Goal: Transaction & Acquisition: Book appointment/travel/reservation

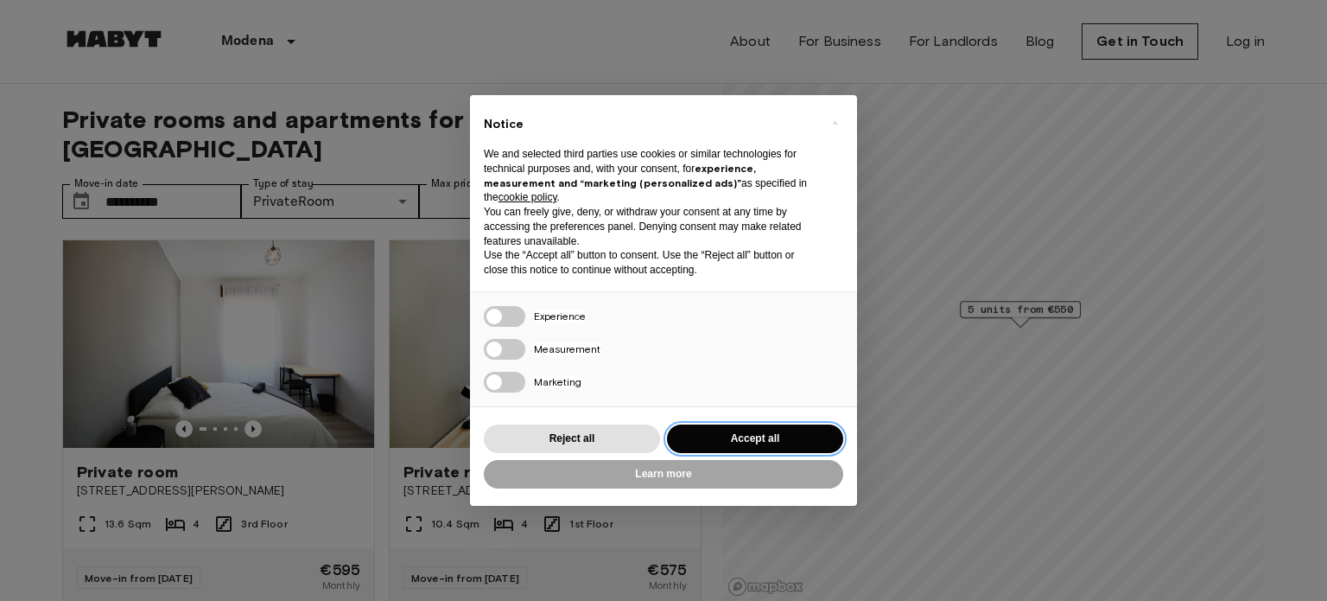
click at [750, 438] on button "Accept all" at bounding box center [755, 438] width 176 height 29
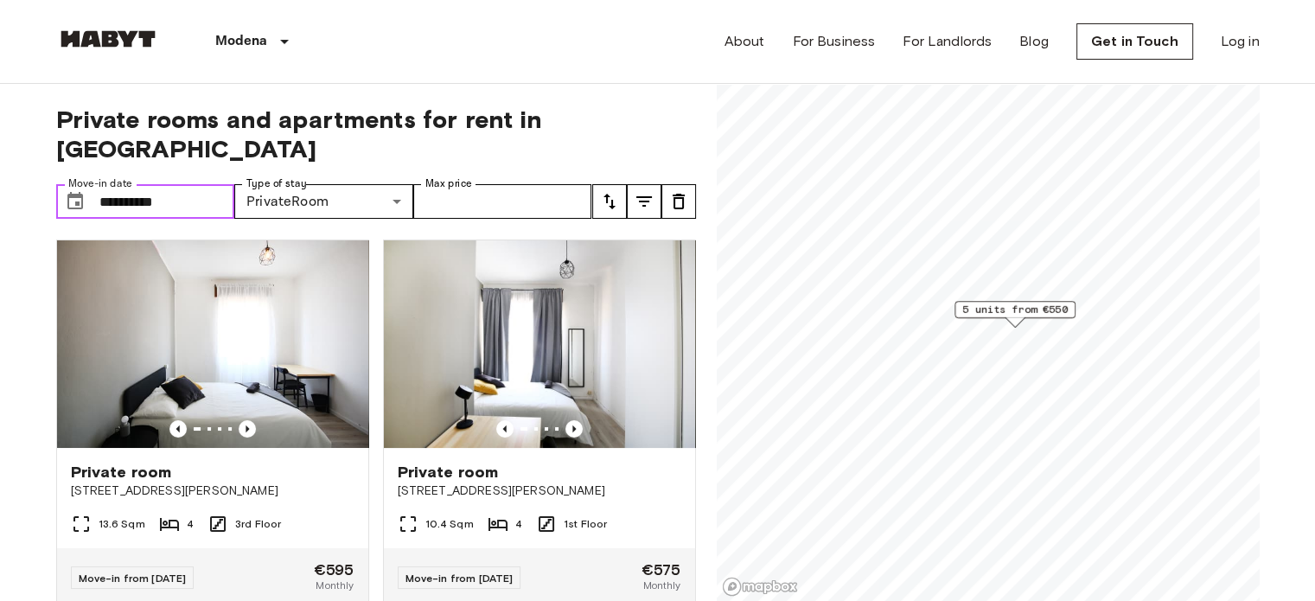
click at [159, 184] on input "**********" at bounding box center [167, 201] width 136 height 35
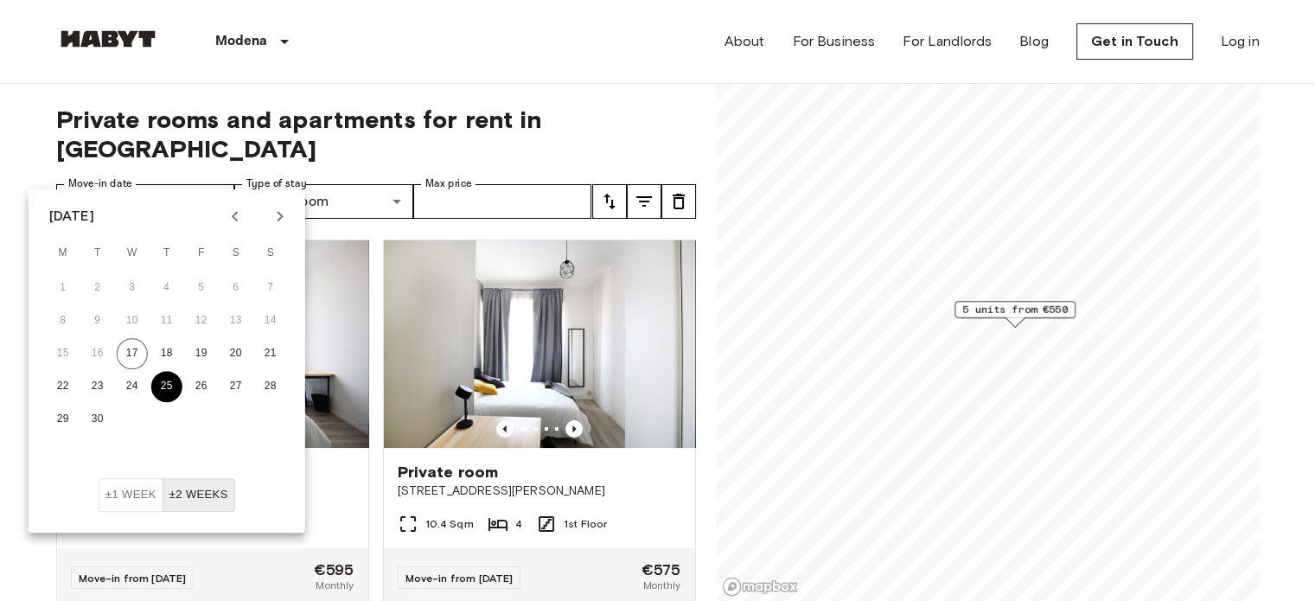
click at [163, 386] on button "25" at bounding box center [166, 386] width 31 height 31
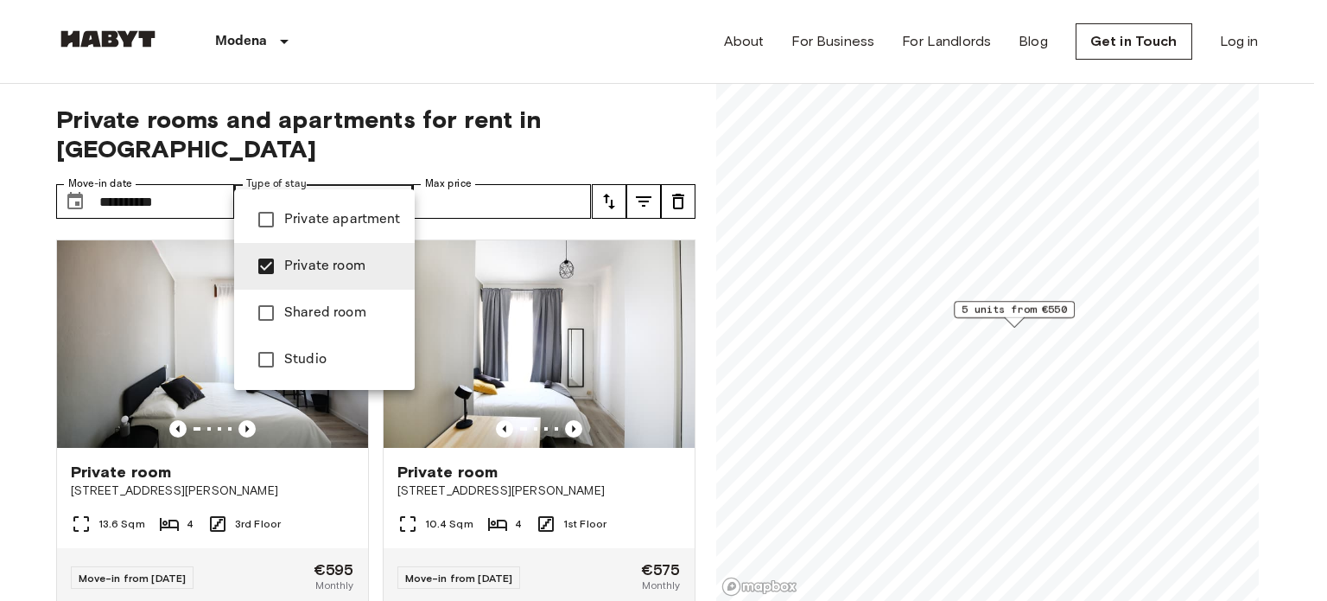
click at [323, 220] on span "Private apartment" at bounding box center [342, 219] width 117 height 21
click at [474, 175] on div at bounding box center [663, 300] width 1327 height 601
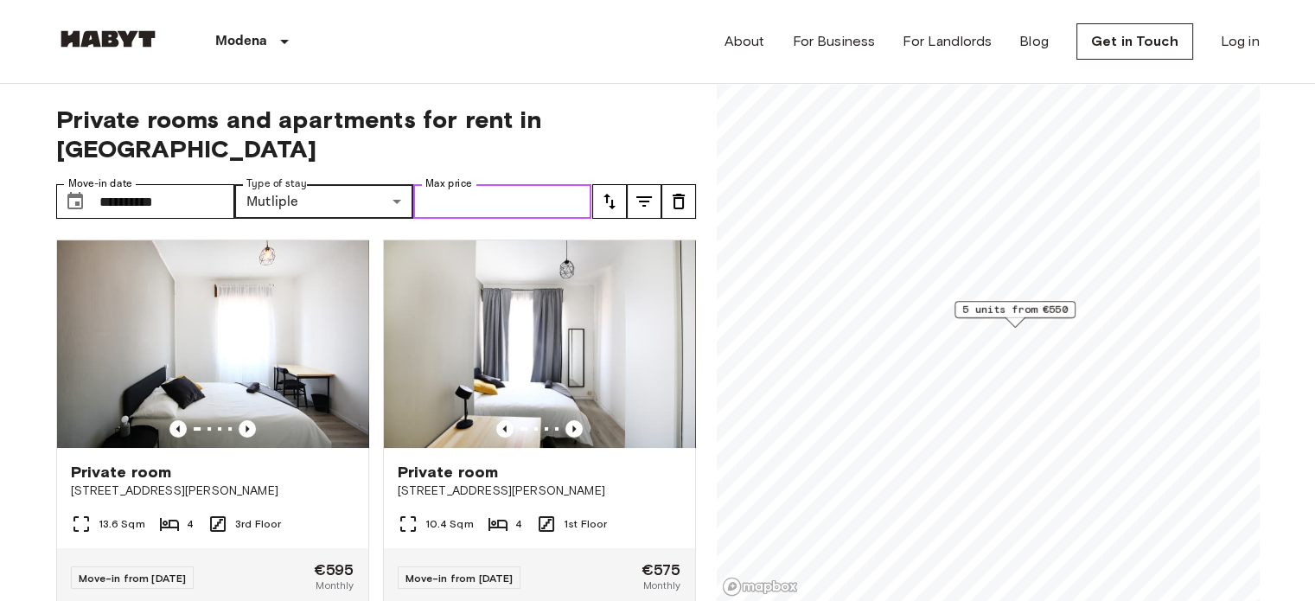
click at [534, 184] on input "Max price" at bounding box center [502, 201] width 179 height 35
click at [623, 184] on button "tune" at bounding box center [609, 201] width 35 height 35
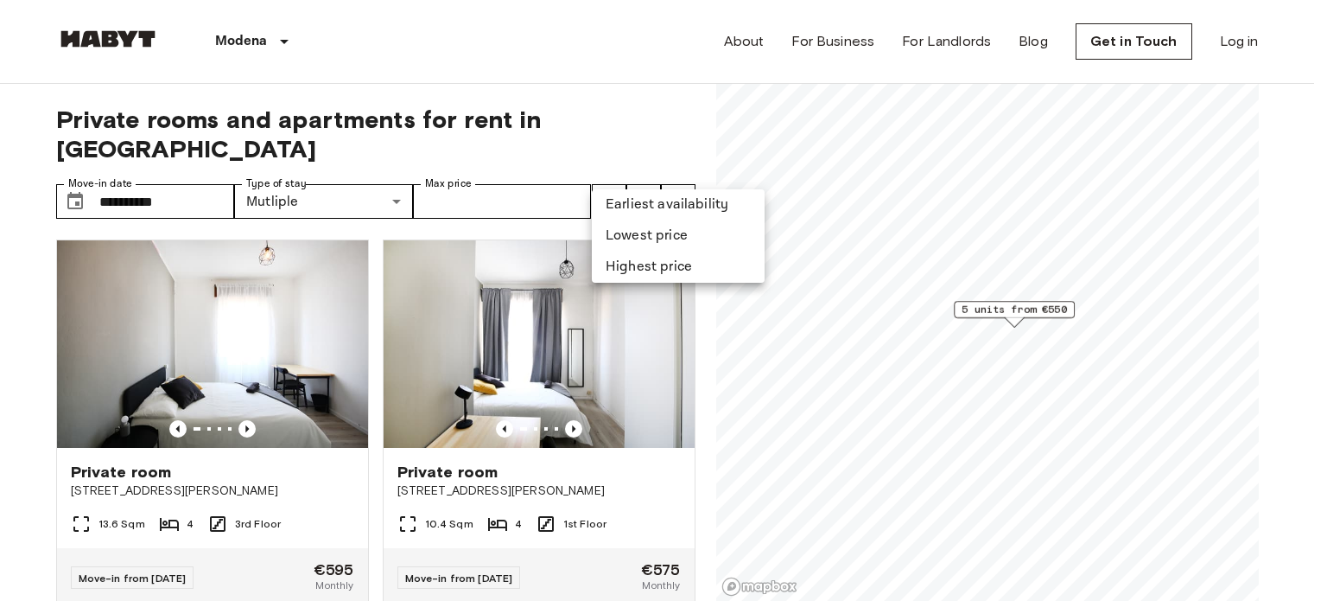
click at [615, 166] on div at bounding box center [663, 300] width 1327 height 601
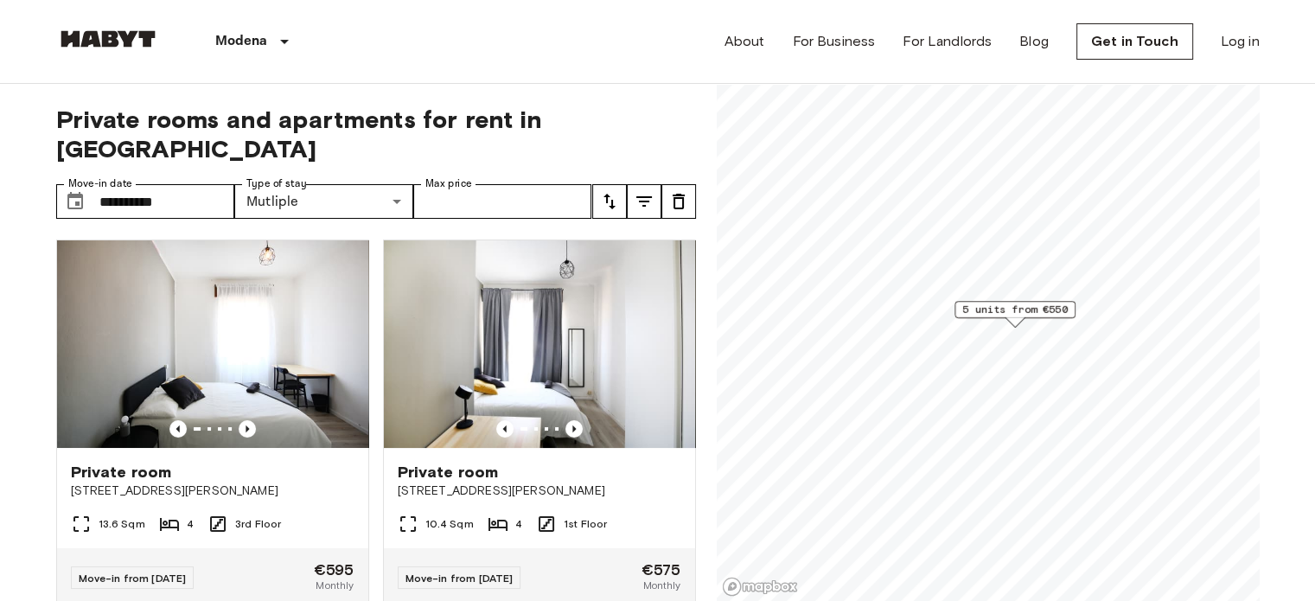
click at [614, 191] on icon "tune" at bounding box center [609, 201] width 21 height 21
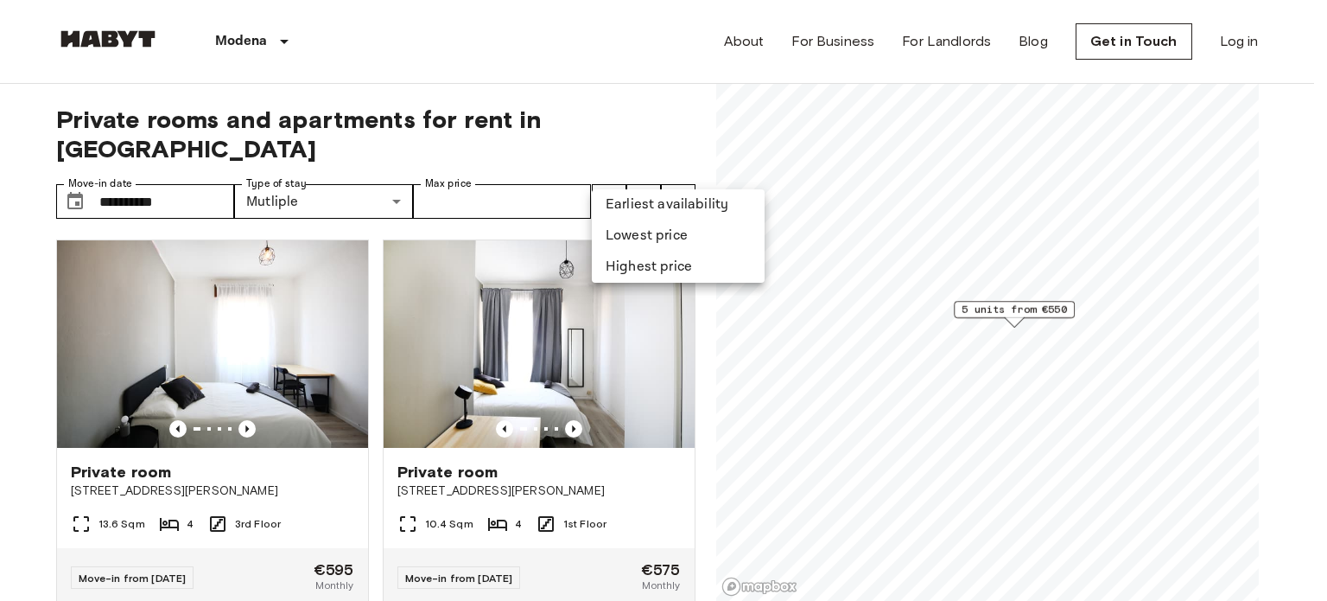
click at [617, 204] on li "Earliest availability" at bounding box center [678, 204] width 173 height 31
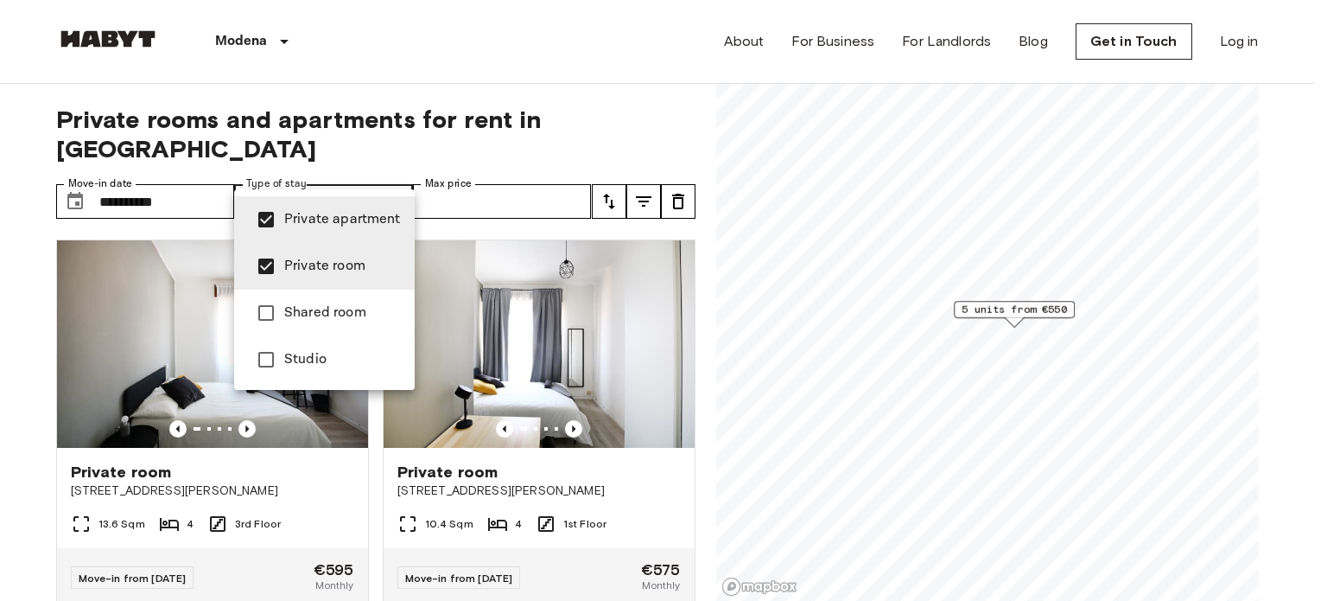
click at [328, 218] on span "Private apartment" at bounding box center [342, 219] width 117 height 21
type input "**********"
click at [321, 268] on span "Private room" at bounding box center [342, 266] width 117 height 21
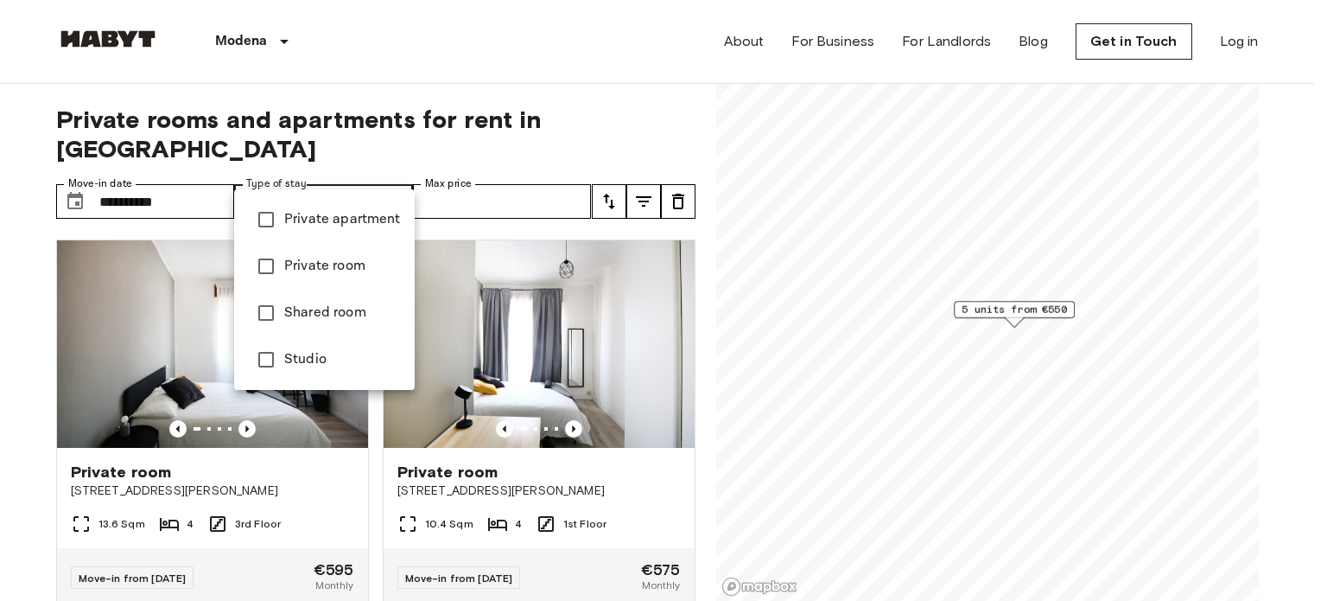
type input "**********"
click at [0, 309] on div at bounding box center [663, 300] width 1327 height 601
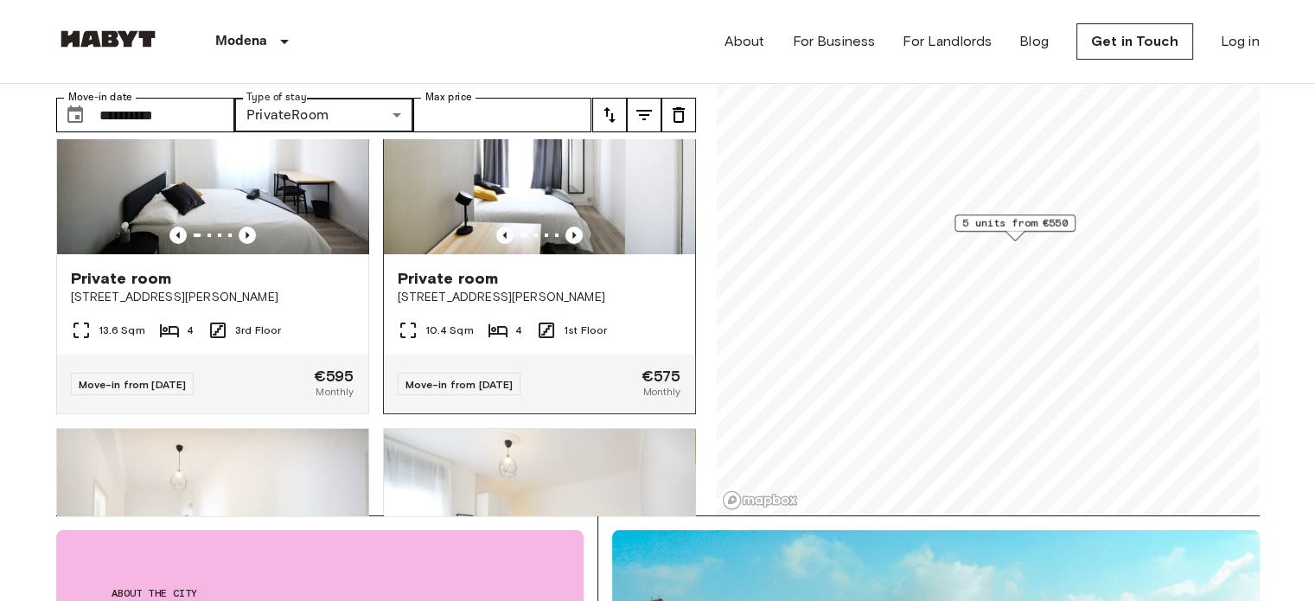
scroll to position [36, 0]
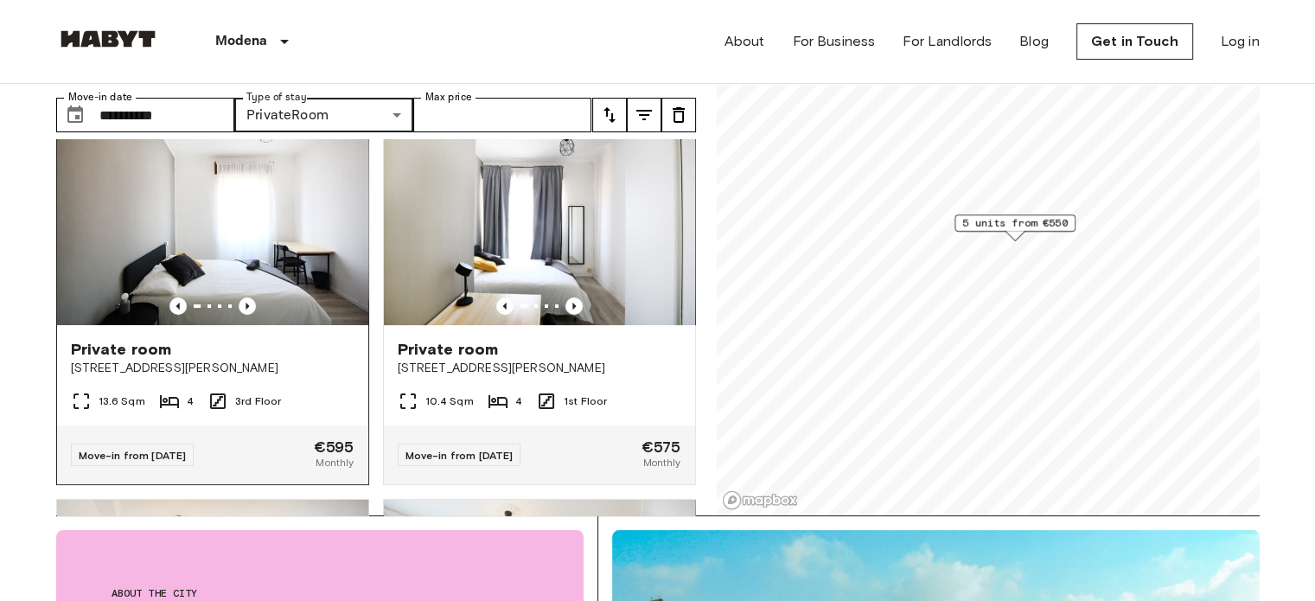
click at [235, 236] on img at bounding box center [212, 221] width 311 height 207
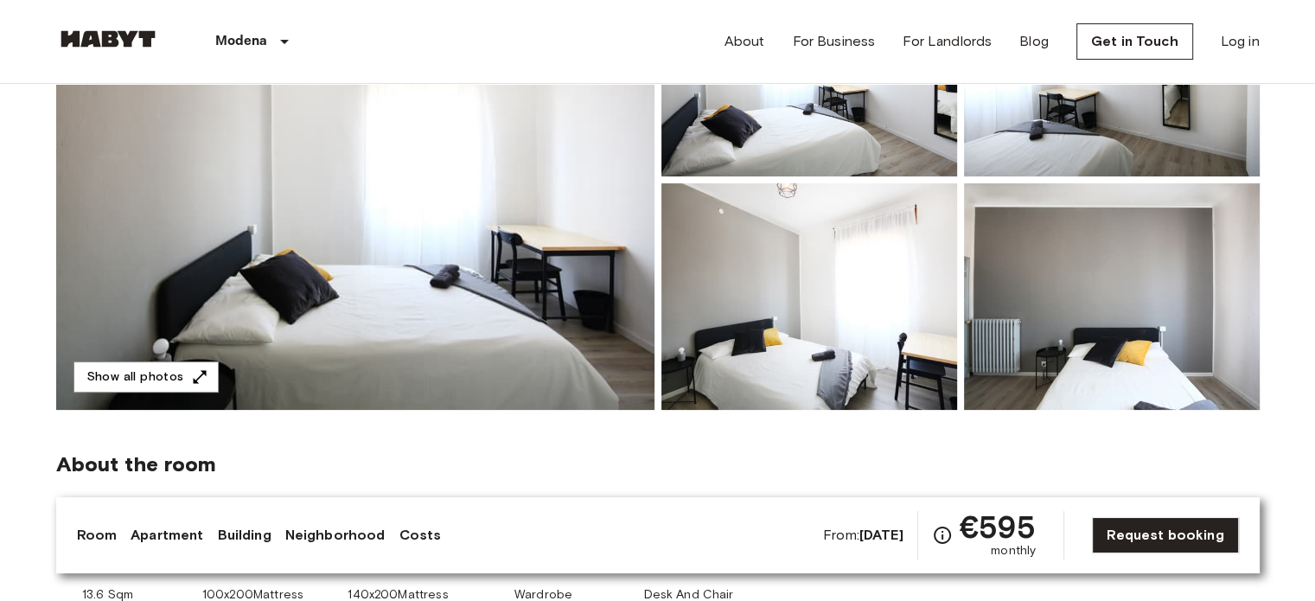
scroll to position [259, 0]
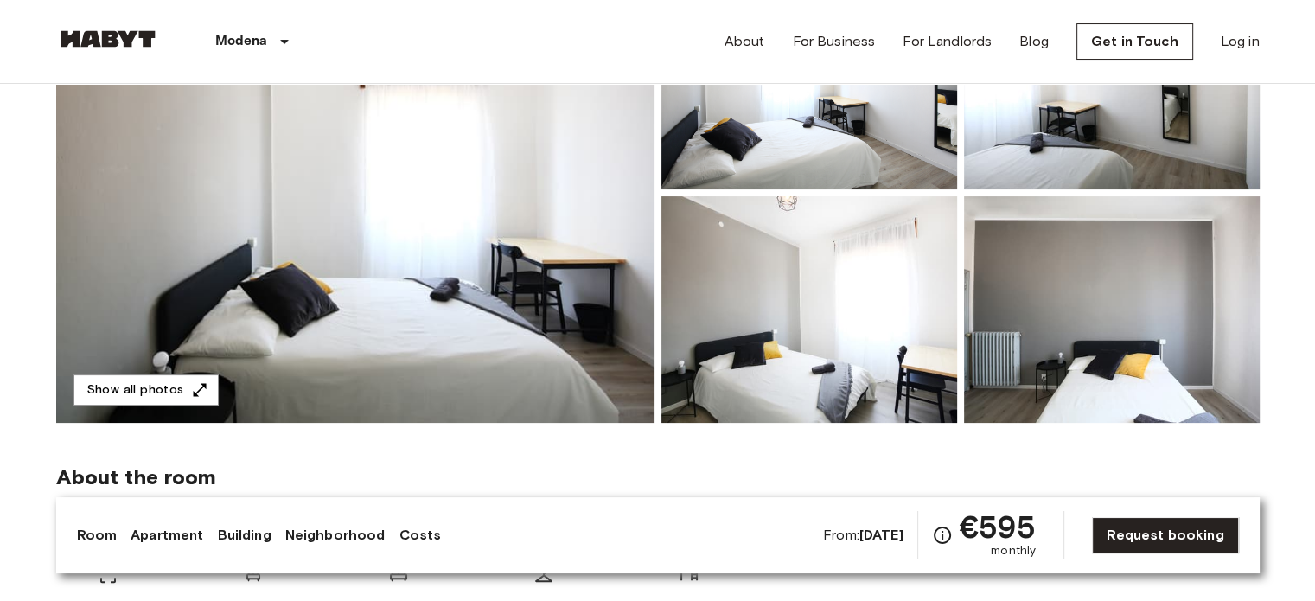
click at [445, 172] on img at bounding box center [355, 193] width 598 height 460
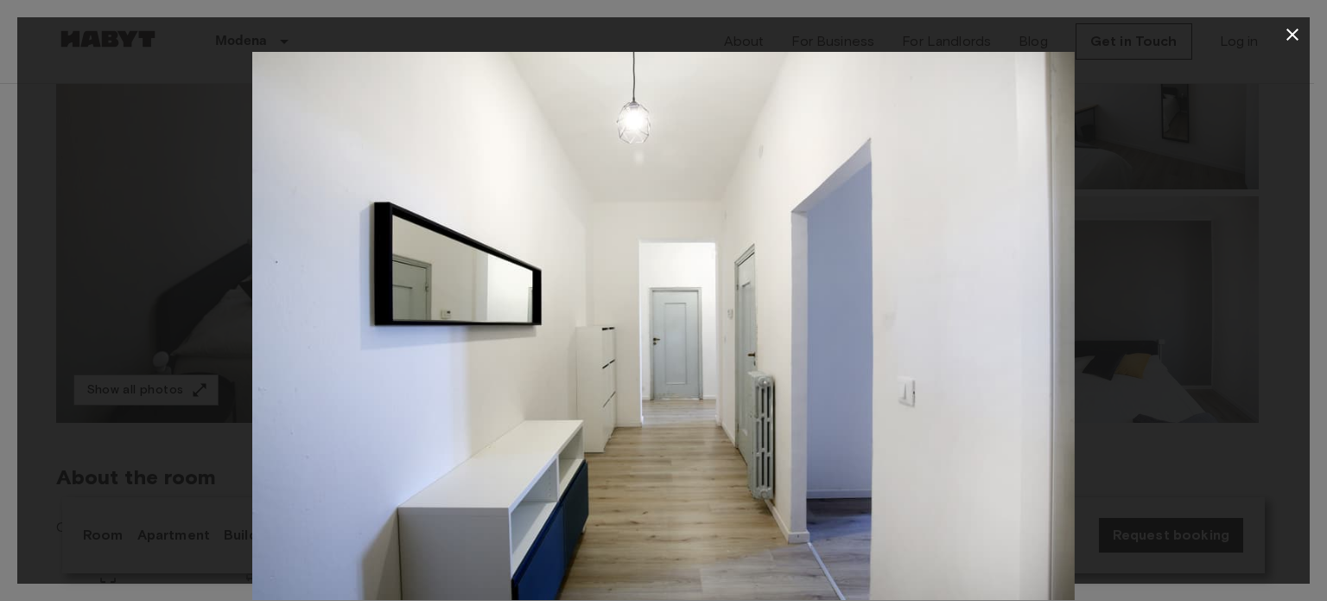
click at [1248, 188] on div at bounding box center [663, 326] width 1293 height 548
click at [1295, 35] on icon "button" at bounding box center [1293, 34] width 21 height 21
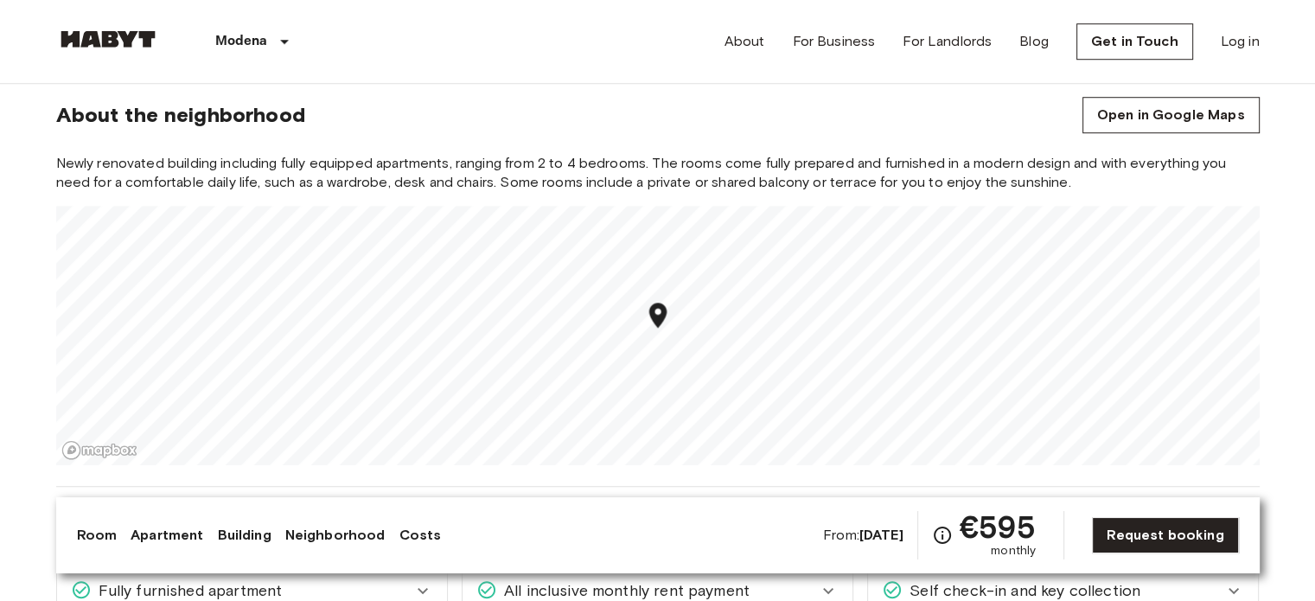
scroll to position [1383, 0]
